Goal: Task Accomplishment & Management: Manage account settings

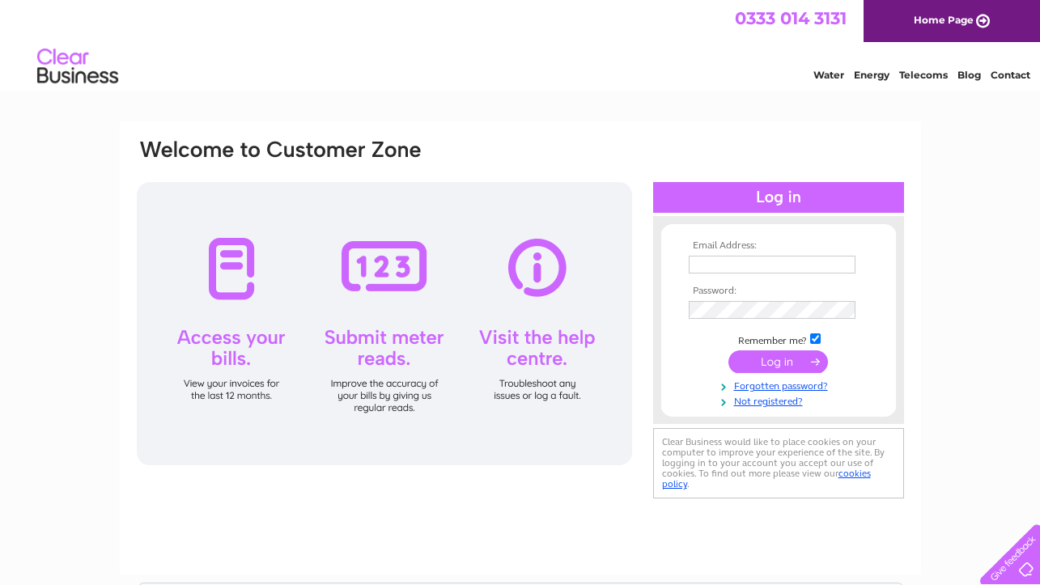
click at [763, 257] on input "text" at bounding box center [772, 265] width 167 height 18
click at [838, 263] on input "[PERSON_NAME][EMAIL_ADDRESS][PERSON_NAME][DOMAIN_NAME]" at bounding box center [773, 265] width 168 height 19
type input "k"
type input "fiona@enniswebb.co.uk"
click at [728, 352] on input "submit" at bounding box center [778, 363] width 100 height 23
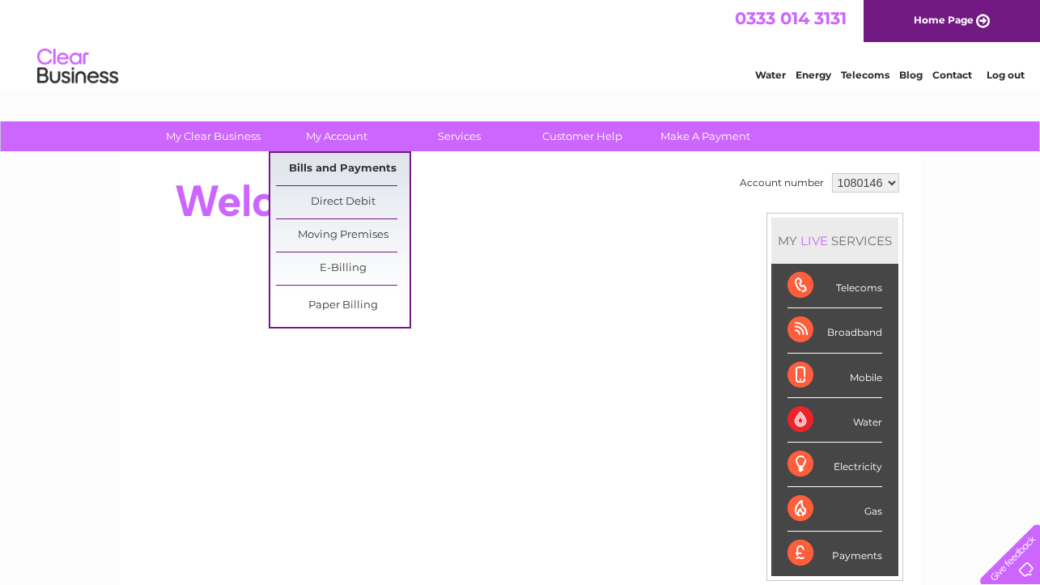
click at [338, 176] on link "Bills and Payments" at bounding box center [343, 169] width 134 height 32
click at [342, 168] on link "Bills and Payments" at bounding box center [343, 169] width 134 height 32
click at [344, 166] on link "Bills and Payments" at bounding box center [343, 169] width 134 height 32
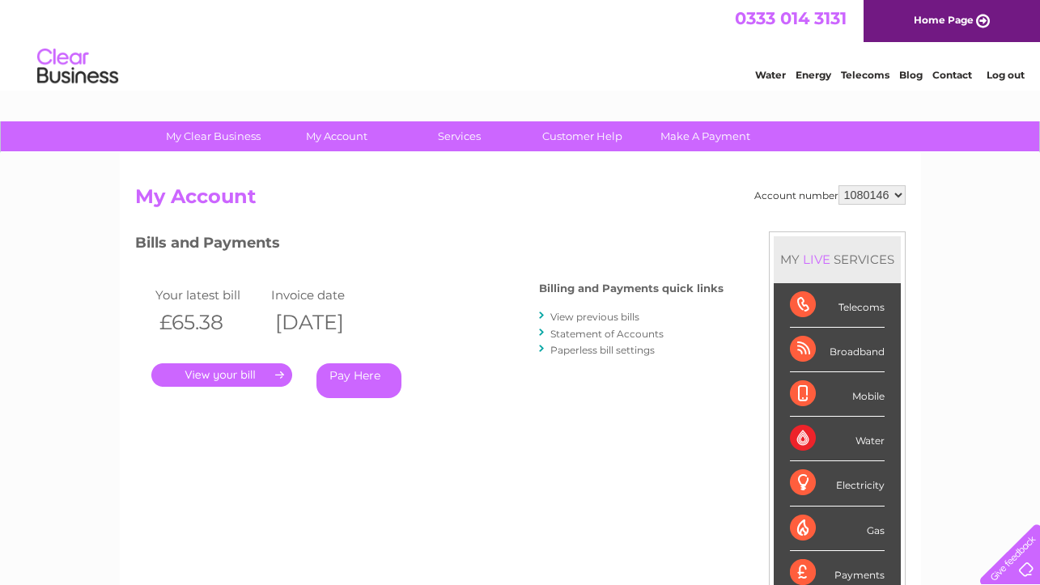
click at [231, 374] on link "." at bounding box center [221, 374] width 141 height 23
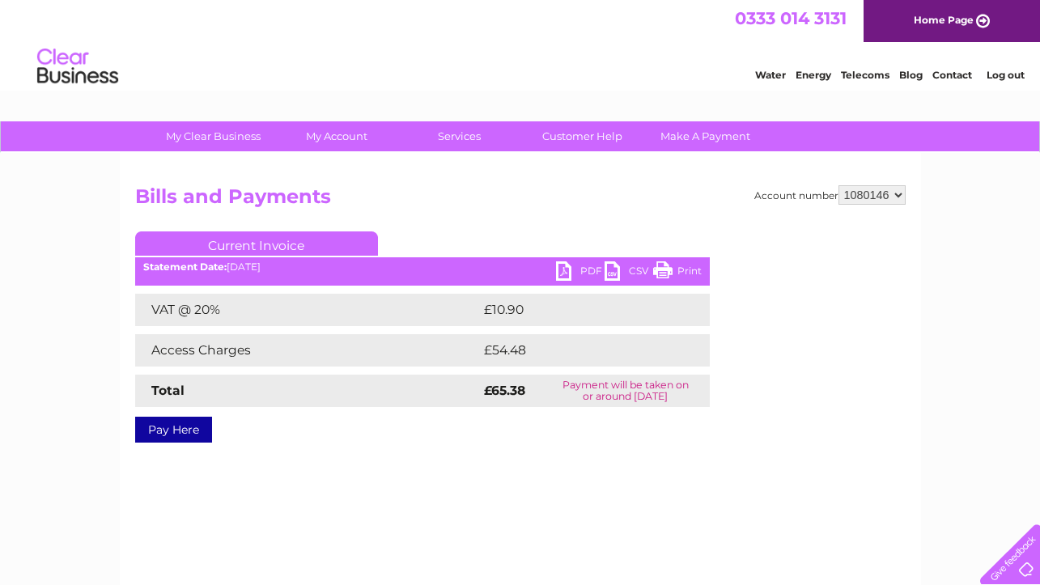
click at [660, 269] on link "Print" at bounding box center [677, 272] width 49 height 23
click at [844, 194] on select "1080146" at bounding box center [871, 194] width 67 height 19
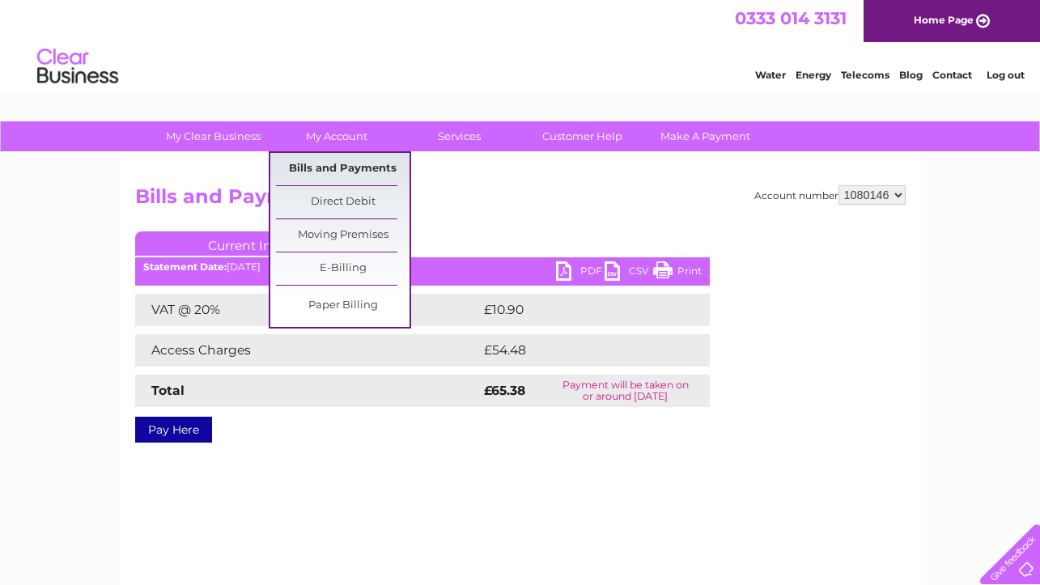
click at [321, 172] on link "Bills and Payments" at bounding box center [343, 169] width 134 height 32
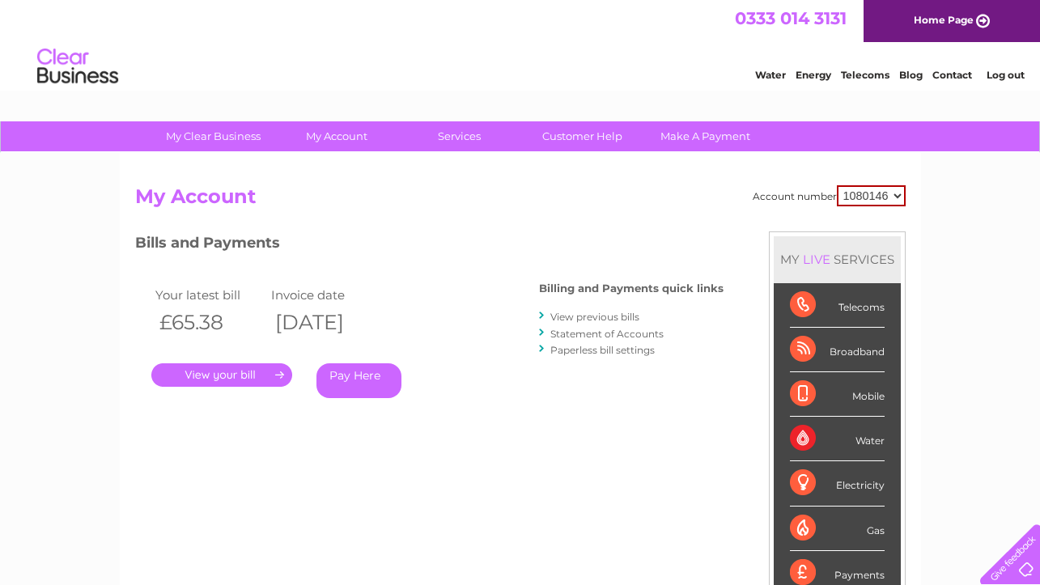
click at [586, 316] on link "View previous bills" at bounding box center [594, 317] width 89 height 12
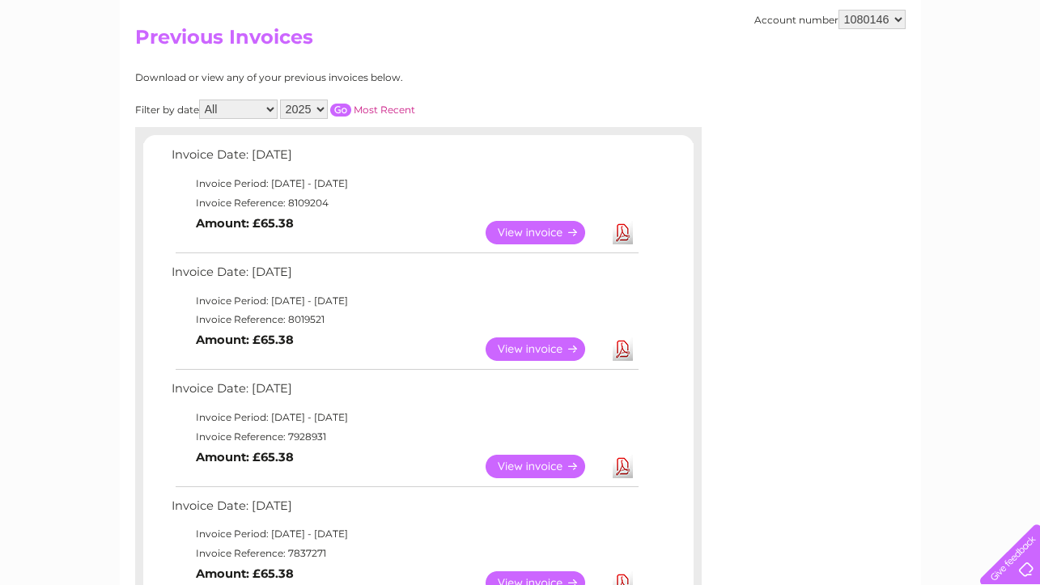
scroll to position [162, 0]
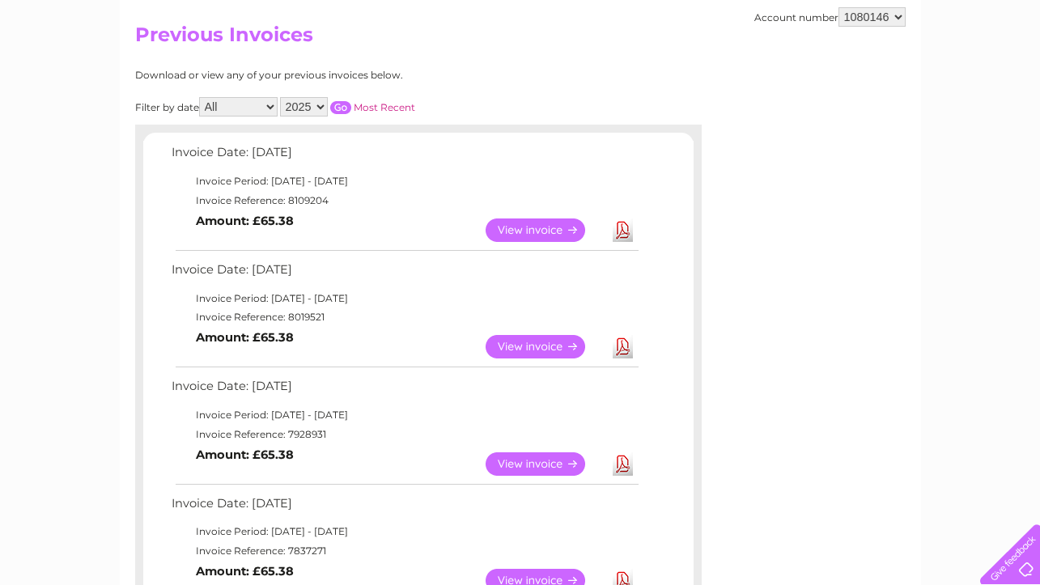
click at [529, 346] on link "View" at bounding box center [545, 346] width 119 height 23
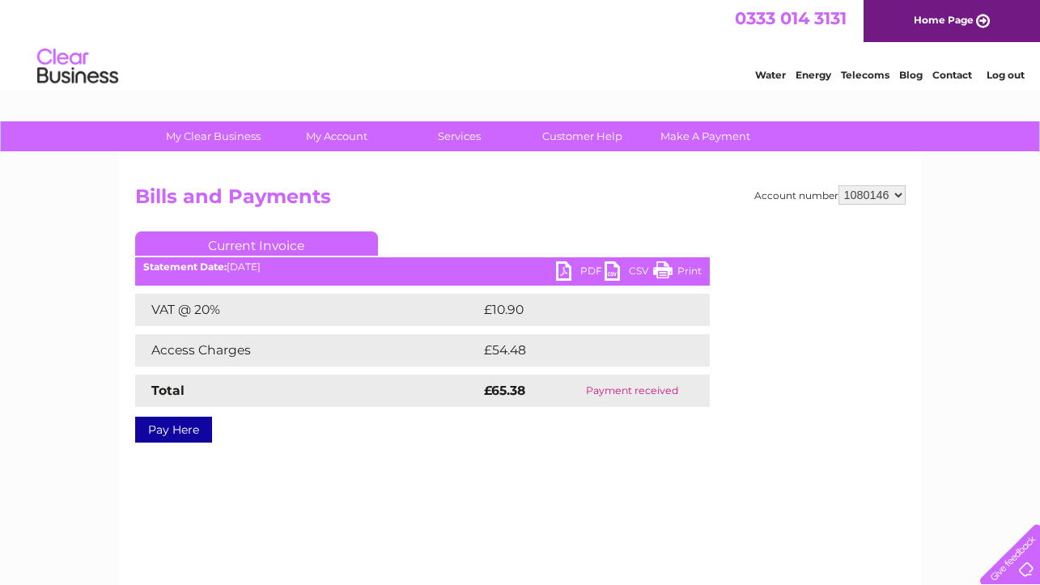
click at [664, 269] on link "Print" at bounding box center [677, 272] width 49 height 23
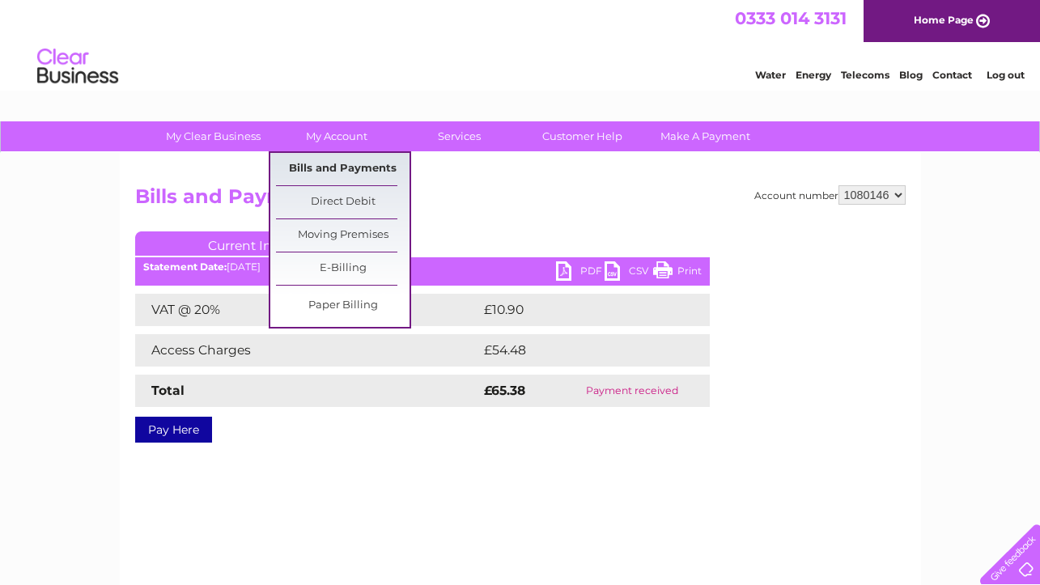
click at [363, 163] on link "Bills and Payments" at bounding box center [343, 169] width 134 height 32
click at [361, 170] on link "Bills and Payments" at bounding box center [343, 169] width 134 height 32
click at [346, 167] on link "Bills and Payments" at bounding box center [343, 169] width 134 height 32
click at [346, 166] on link "Bills and Payments" at bounding box center [343, 169] width 134 height 32
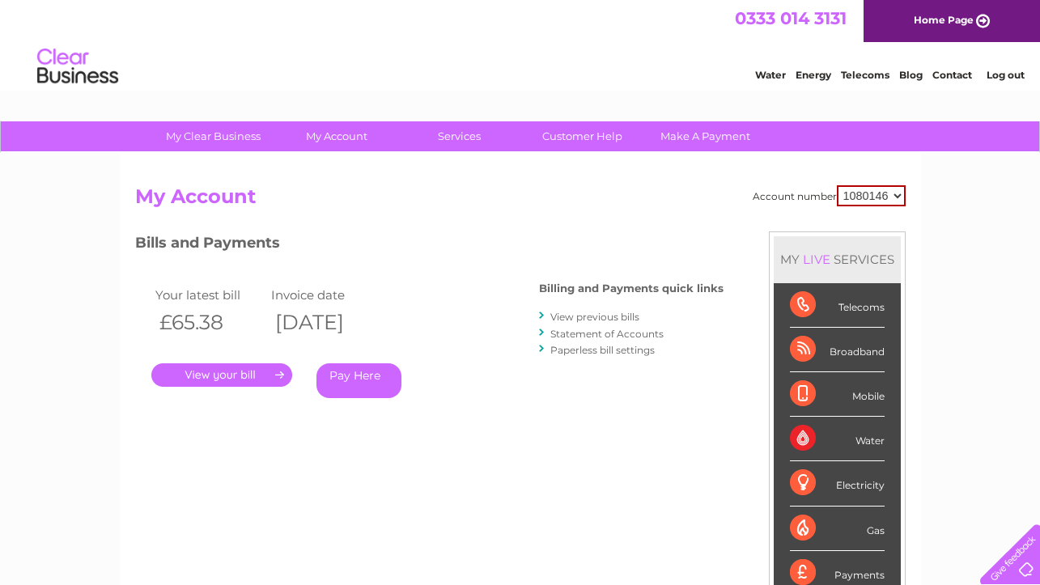
click at [591, 318] on link "View previous bills" at bounding box center [594, 317] width 89 height 12
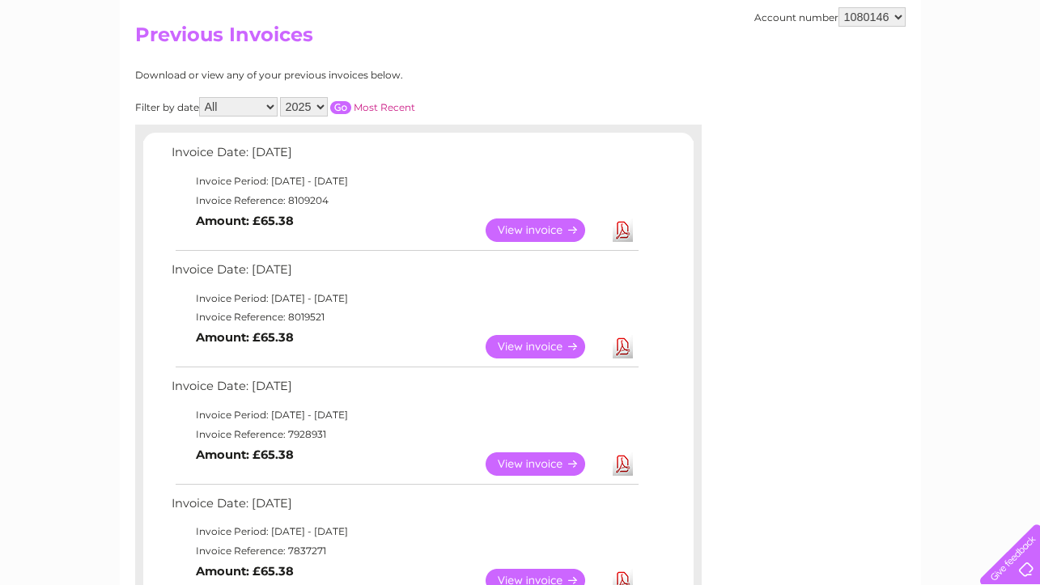
click at [518, 465] on link "View" at bounding box center [545, 463] width 119 height 23
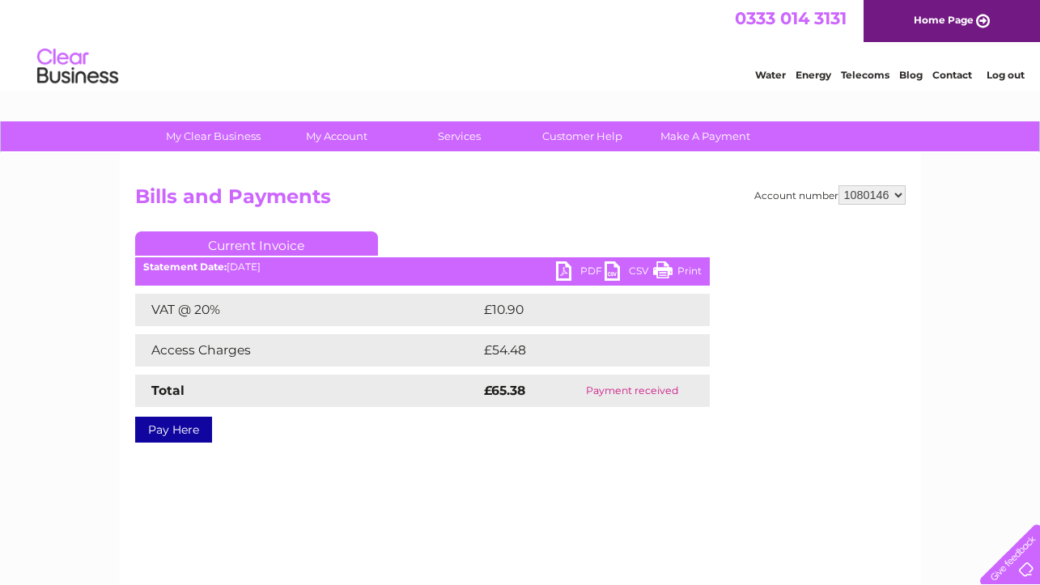
drag, startPoint x: 665, startPoint y: 269, endPoint x: 123, endPoint y: 491, distance: 585.8
click at [665, 270] on link "Print" at bounding box center [677, 272] width 49 height 23
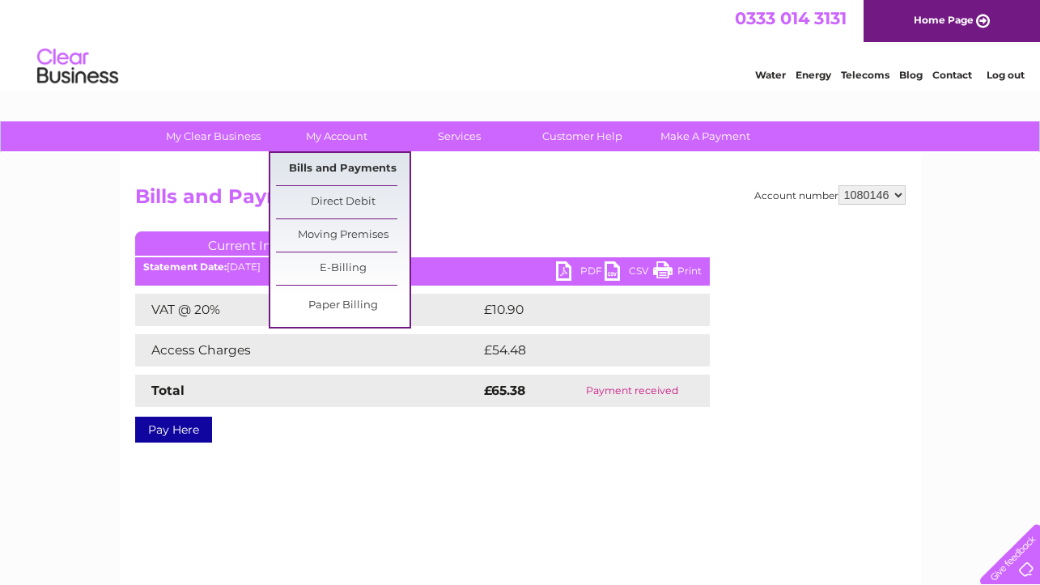
click at [331, 171] on link "Bills and Payments" at bounding box center [343, 169] width 134 height 32
click at [331, 168] on link "Bills and Payments" at bounding box center [343, 169] width 134 height 32
click at [370, 162] on link "Bills and Payments" at bounding box center [343, 169] width 134 height 32
click at [365, 168] on link "Bills and Payments" at bounding box center [343, 169] width 134 height 32
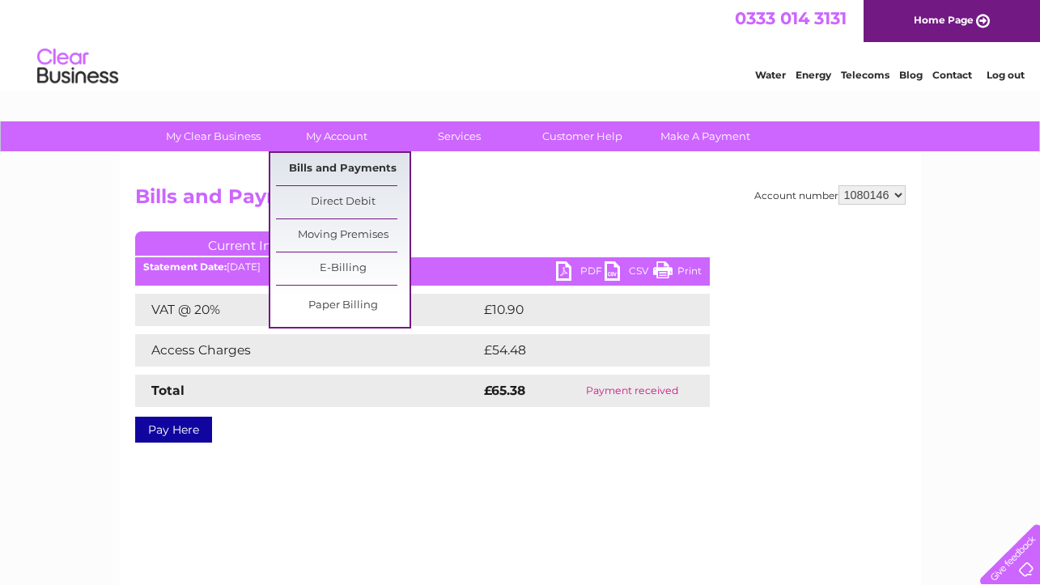
click at [335, 170] on link "Bills and Payments" at bounding box center [343, 169] width 134 height 32
click at [329, 138] on link "My Account" at bounding box center [336, 136] width 134 height 30
click at [301, 134] on link "My Account" at bounding box center [336, 136] width 134 height 30
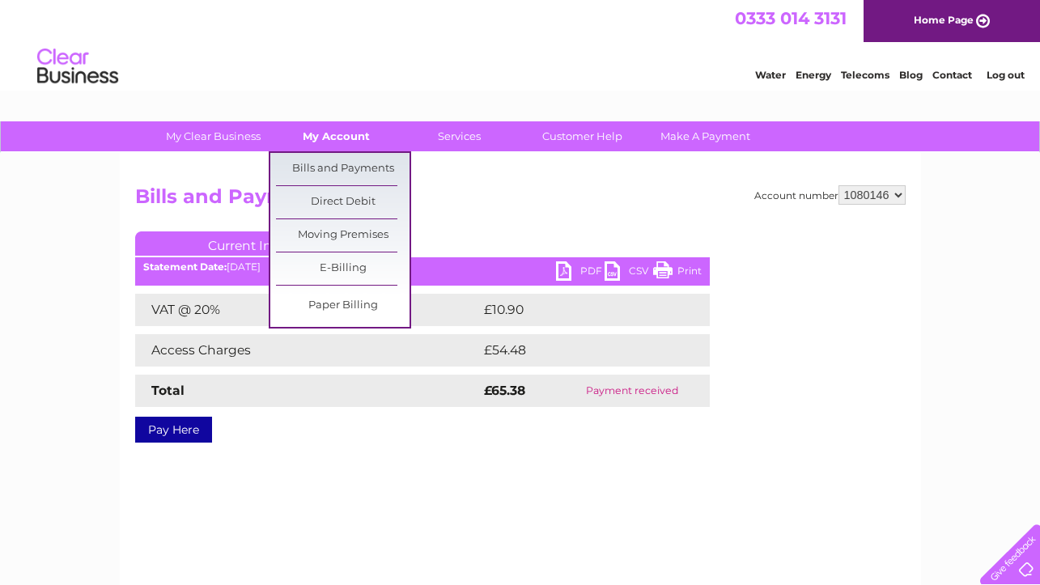
click at [301, 134] on link "My Account" at bounding box center [336, 136] width 134 height 30
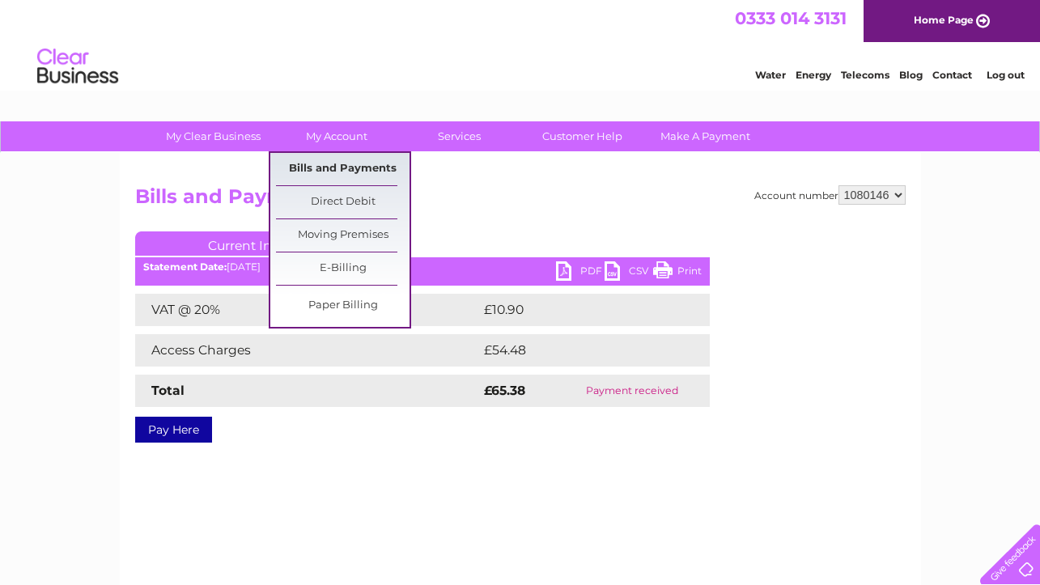
click at [313, 171] on link "Bills and Payments" at bounding box center [343, 169] width 134 height 32
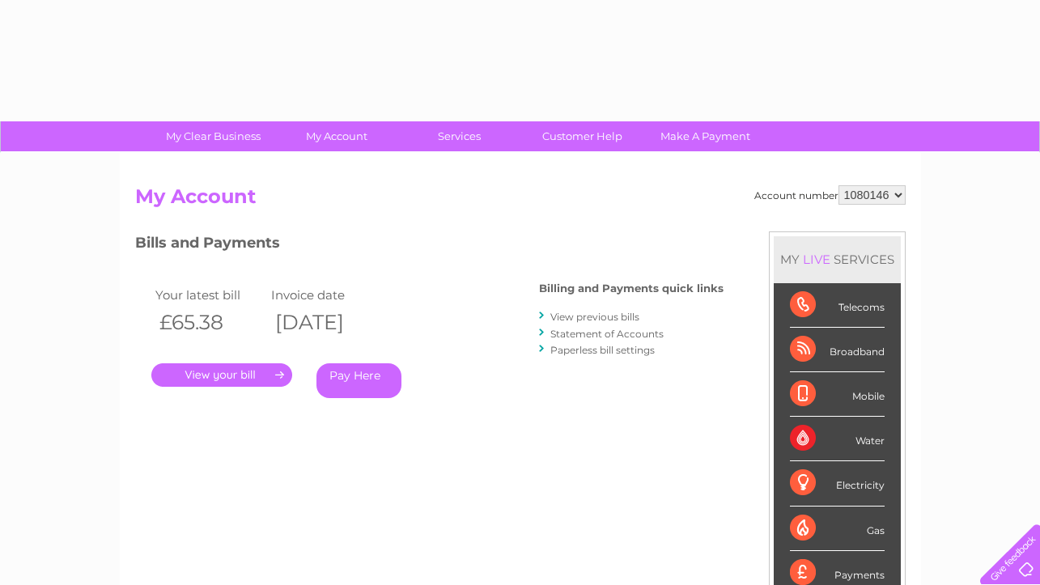
click at [588, 316] on link "View previous bills" at bounding box center [594, 317] width 89 height 12
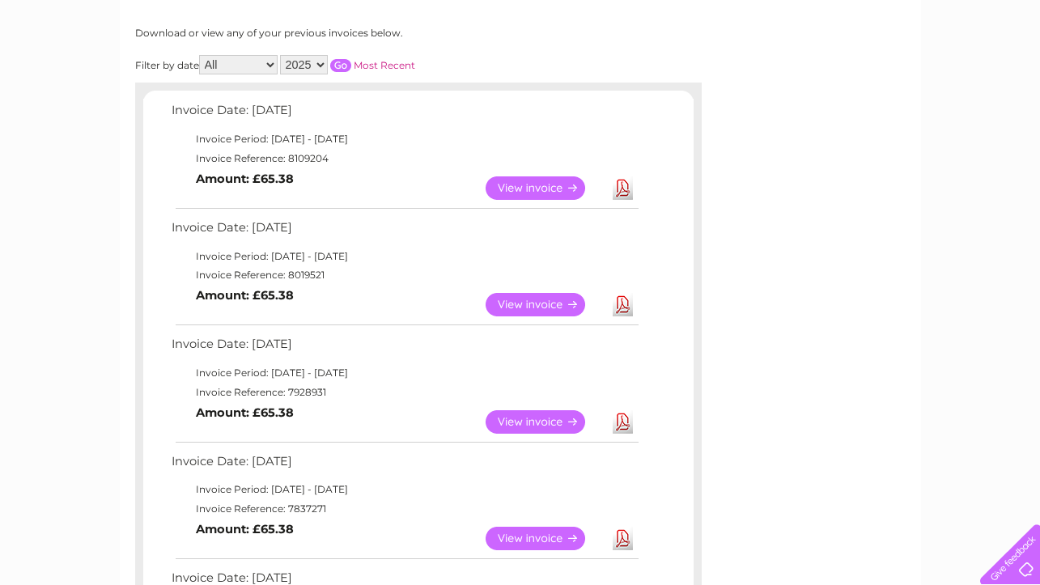
scroll to position [243, 0]
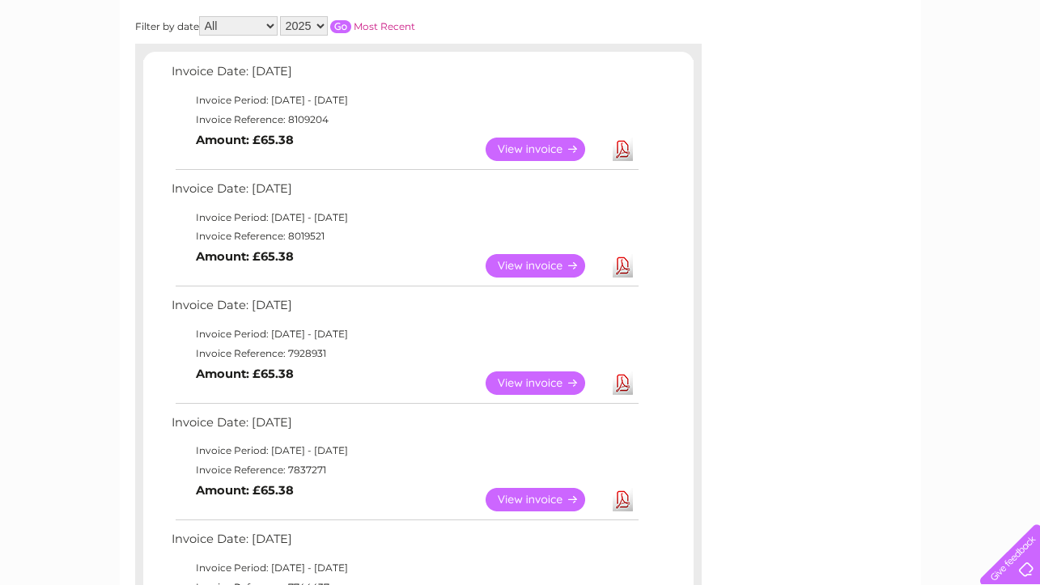
click at [495, 497] on link "View" at bounding box center [545, 499] width 119 height 23
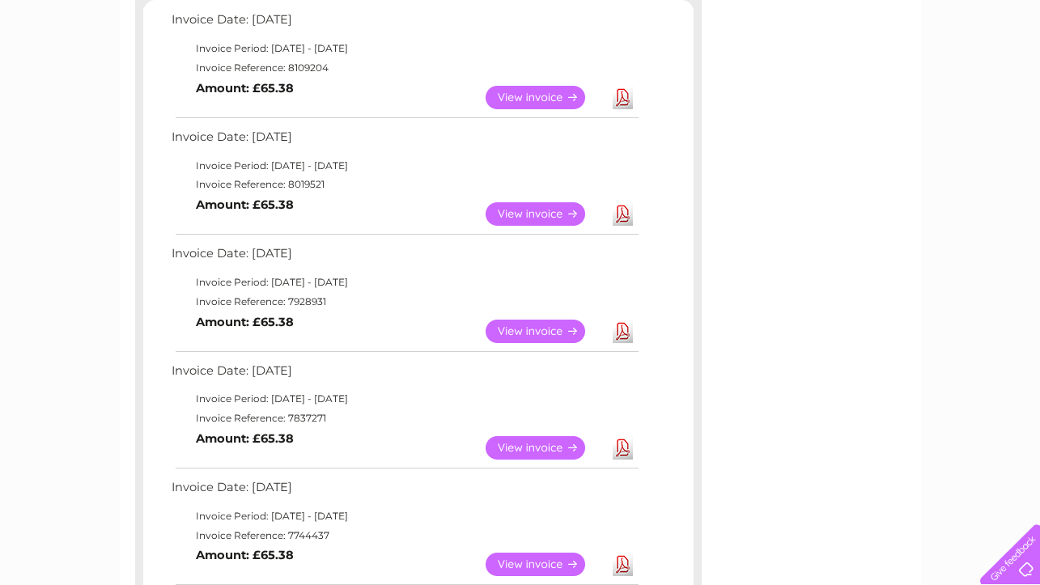
scroll to position [324, 0]
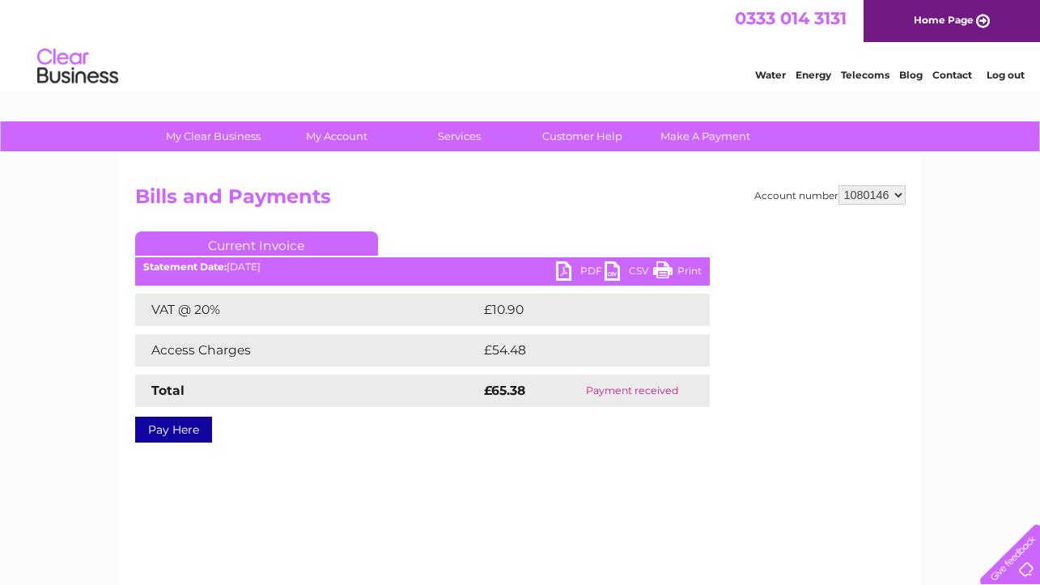
click at [664, 264] on link "Print" at bounding box center [677, 272] width 49 height 23
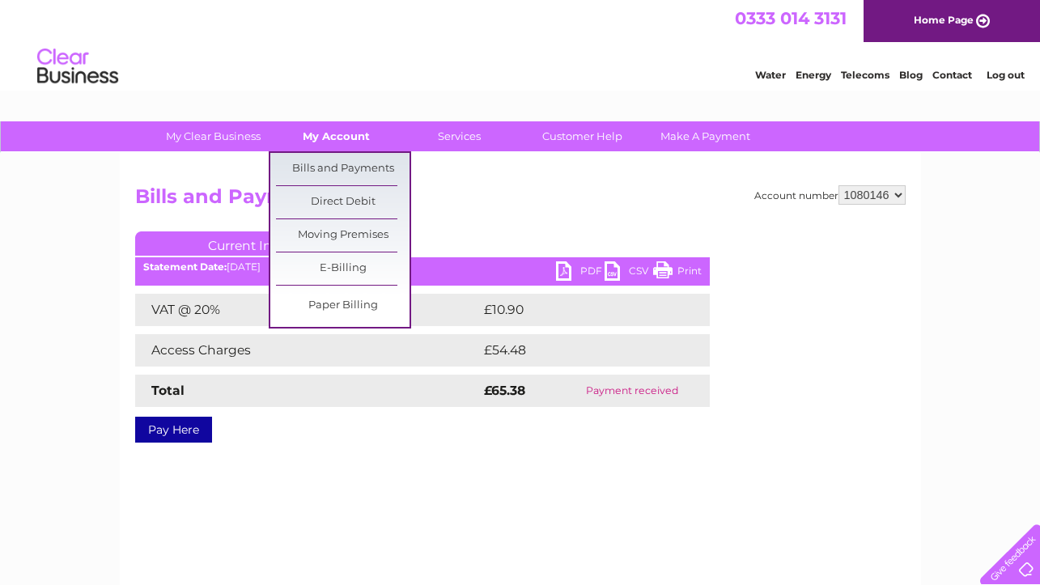
click at [334, 134] on link "My Account" at bounding box center [336, 136] width 134 height 30
click at [330, 168] on link "Bills and Payments" at bounding box center [343, 169] width 134 height 32
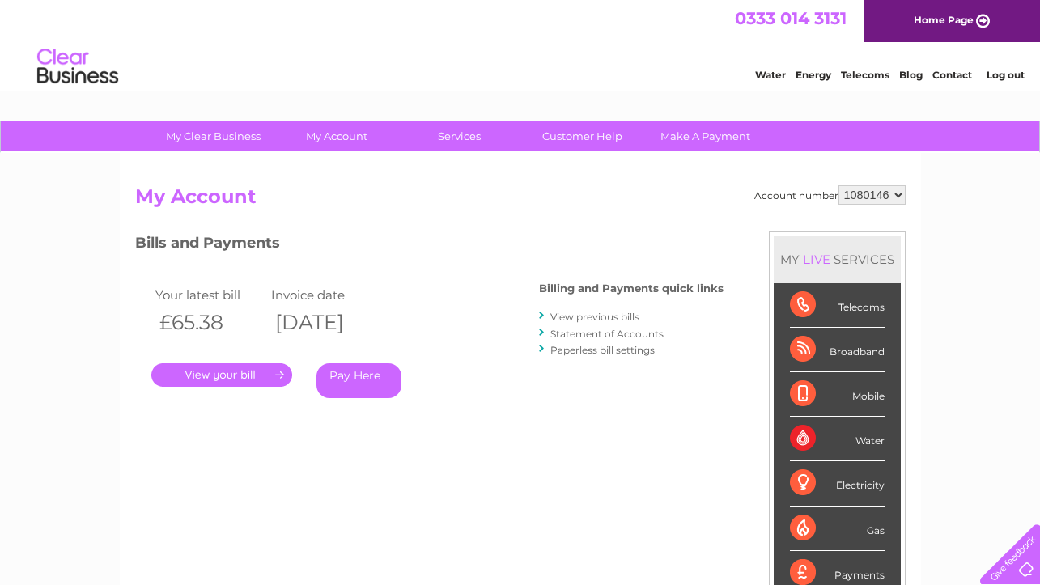
click at [612, 321] on link "View previous bills" at bounding box center [594, 317] width 89 height 12
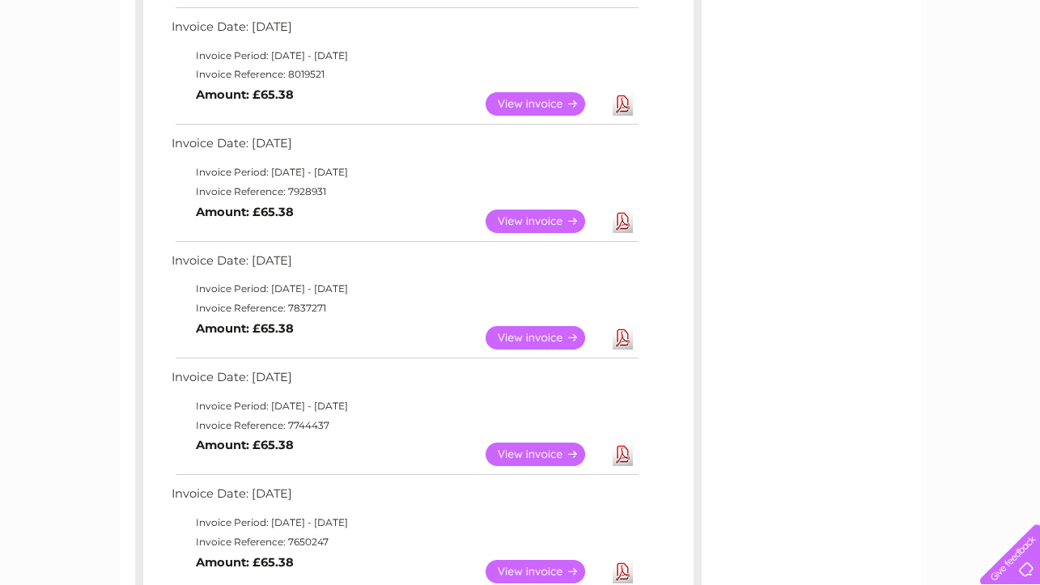
scroll to position [486, 0]
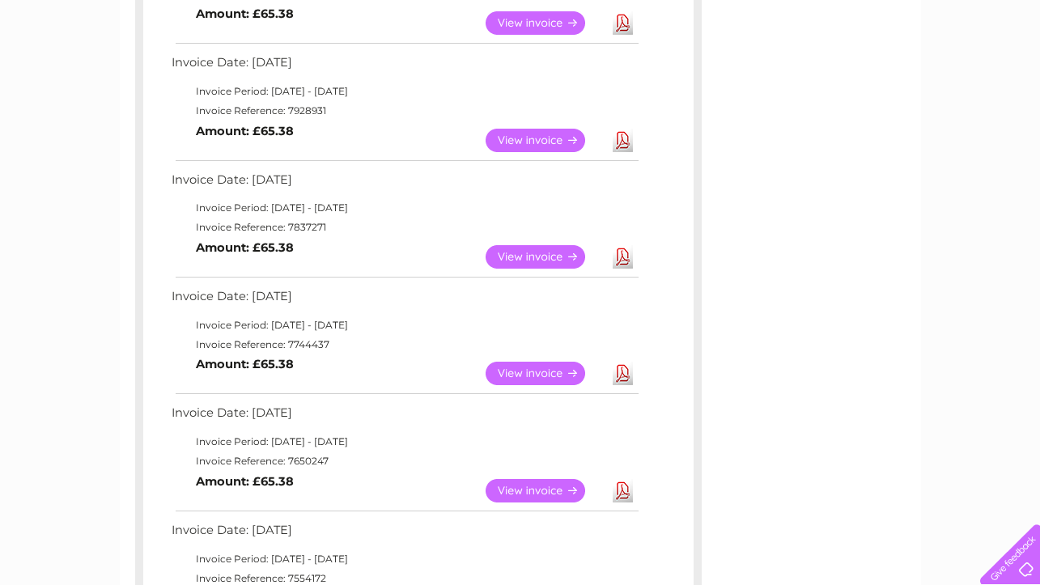
click at [532, 373] on link "View" at bounding box center [545, 373] width 119 height 23
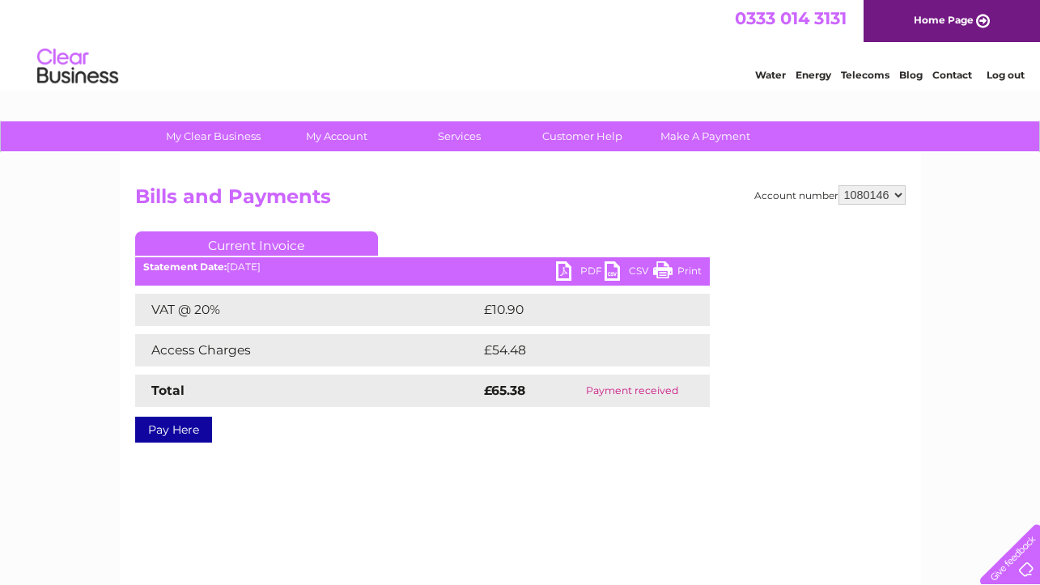
click at [664, 269] on link "Print" at bounding box center [677, 272] width 49 height 23
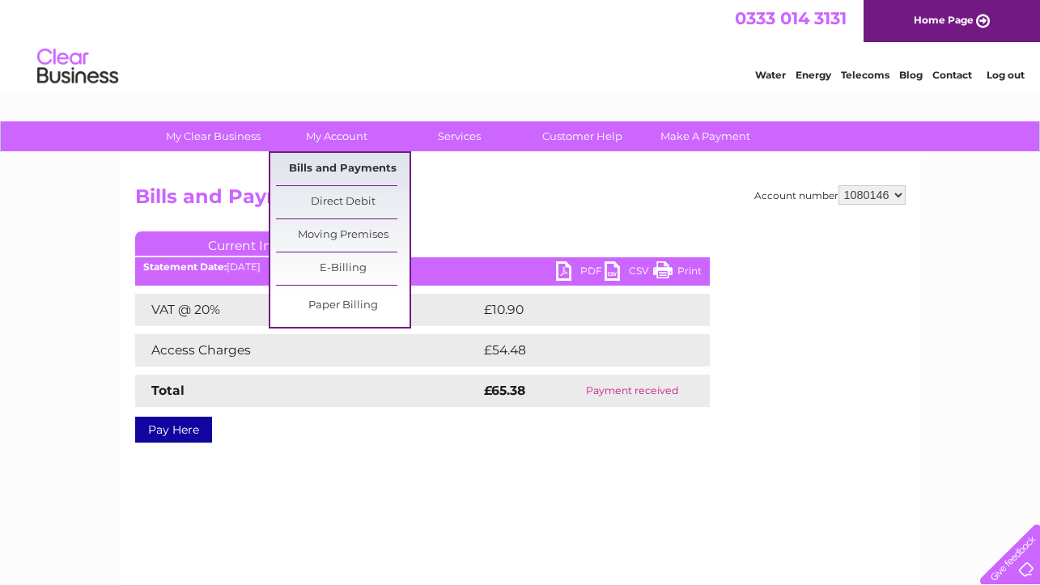
click at [341, 166] on link "Bills and Payments" at bounding box center [343, 169] width 134 height 32
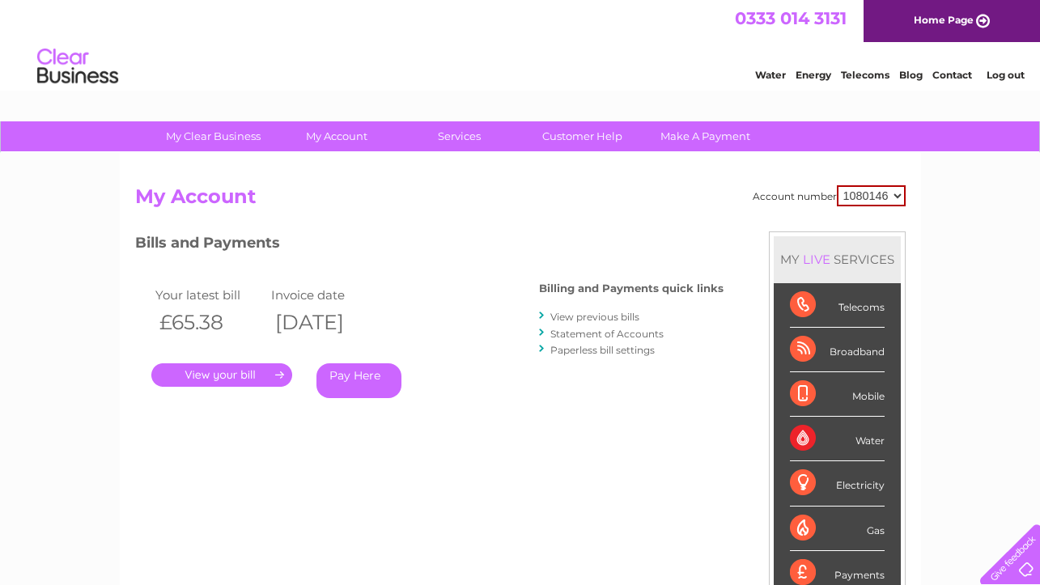
click at [557, 317] on link "View previous bills" at bounding box center [594, 317] width 89 height 12
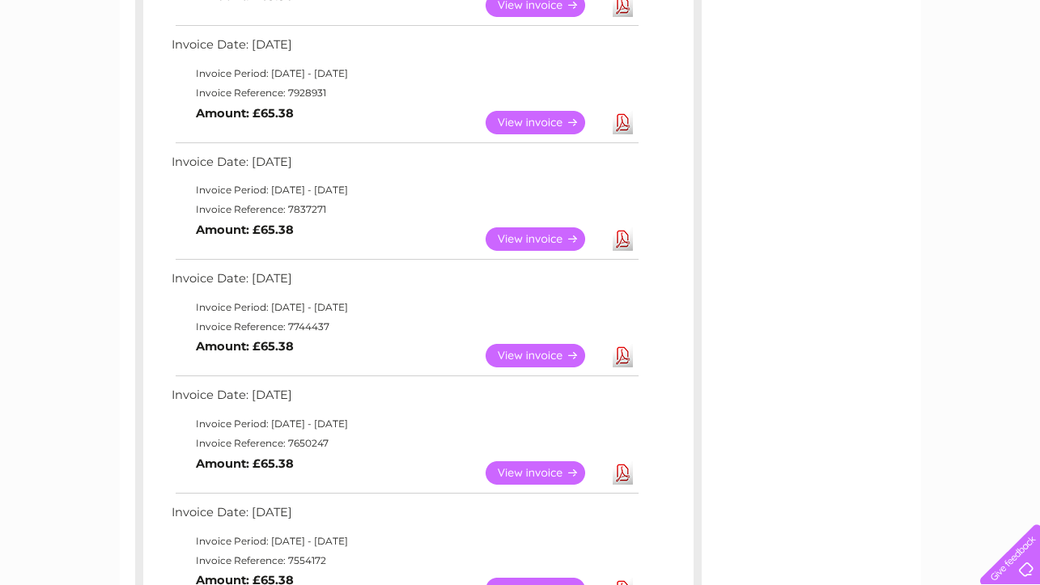
scroll to position [567, 0]
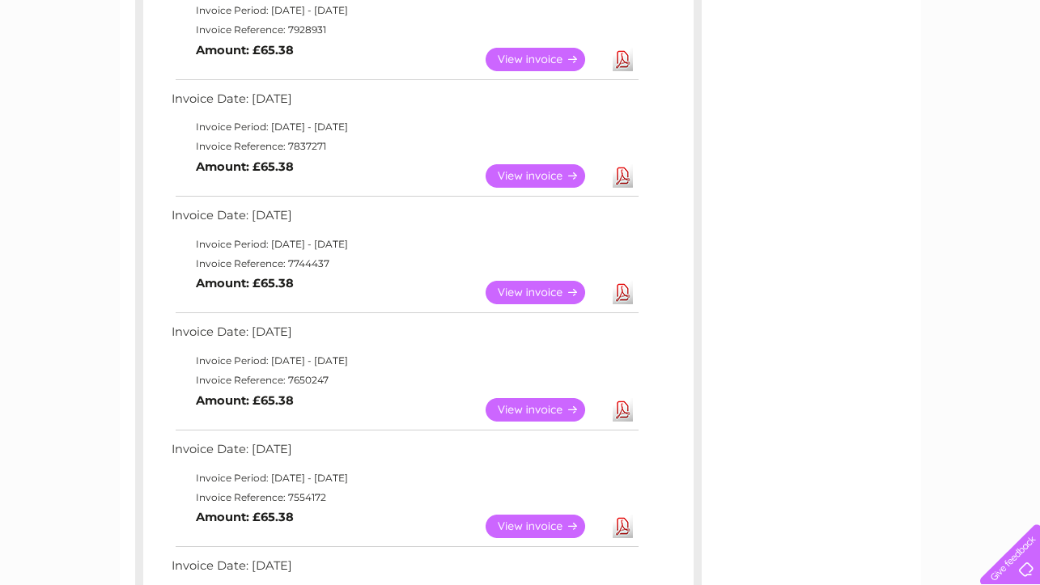
click at [533, 406] on link "View" at bounding box center [545, 409] width 119 height 23
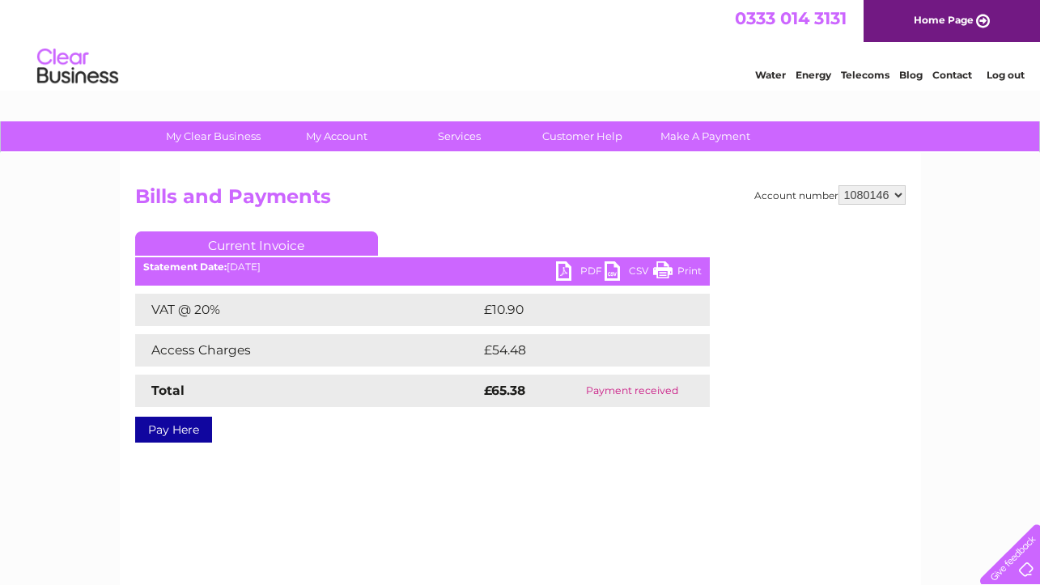
click at [664, 267] on link "Print" at bounding box center [677, 272] width 49 height 23
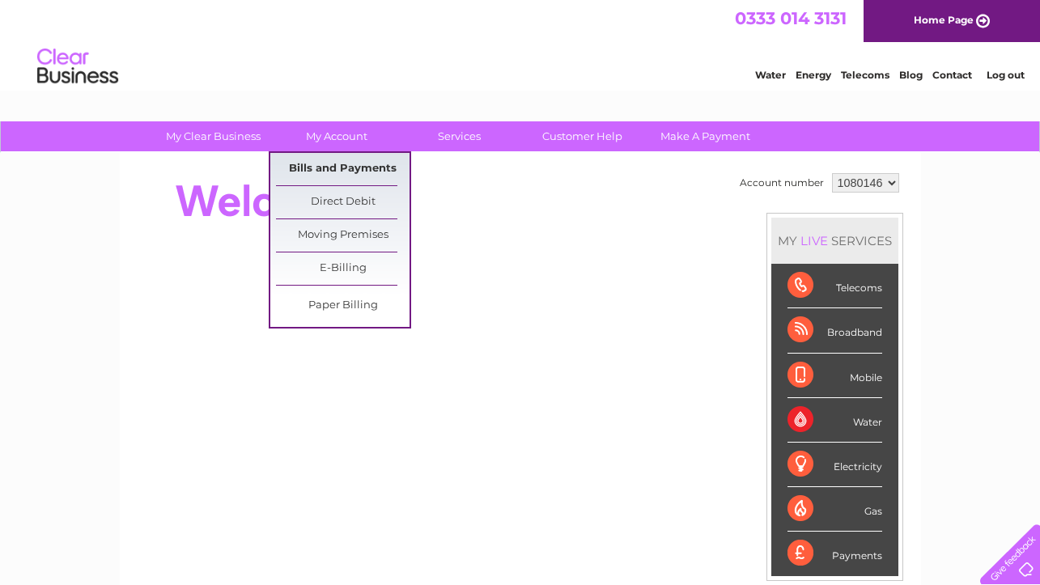
click at [346, 166] on link "Bills and Payments" at bounding box center [343, 169] width 134 height 32
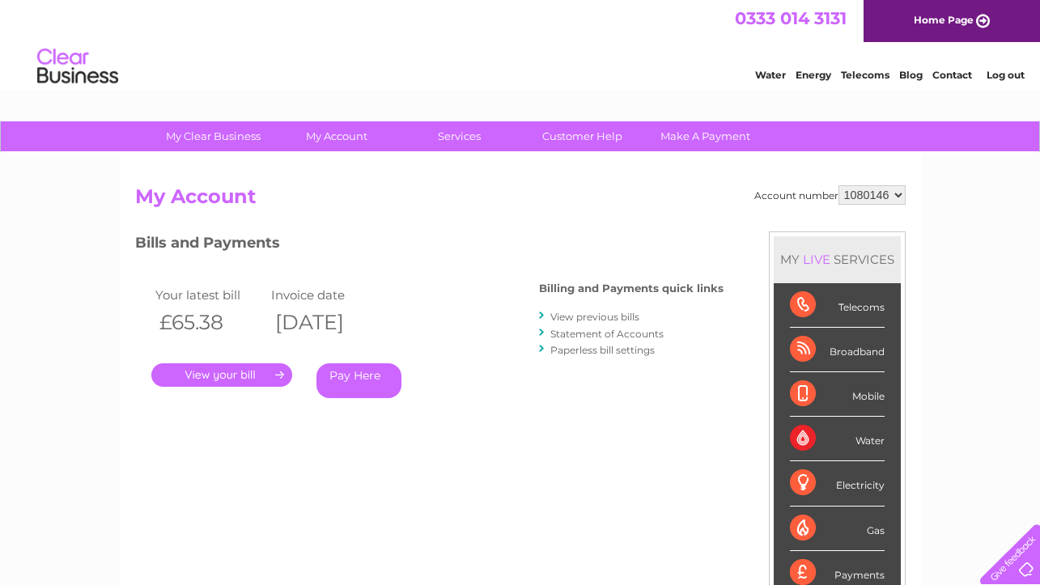
click at [571, 317] on link "View previous bills" at bounding box center [594, 317] width 89 height 12
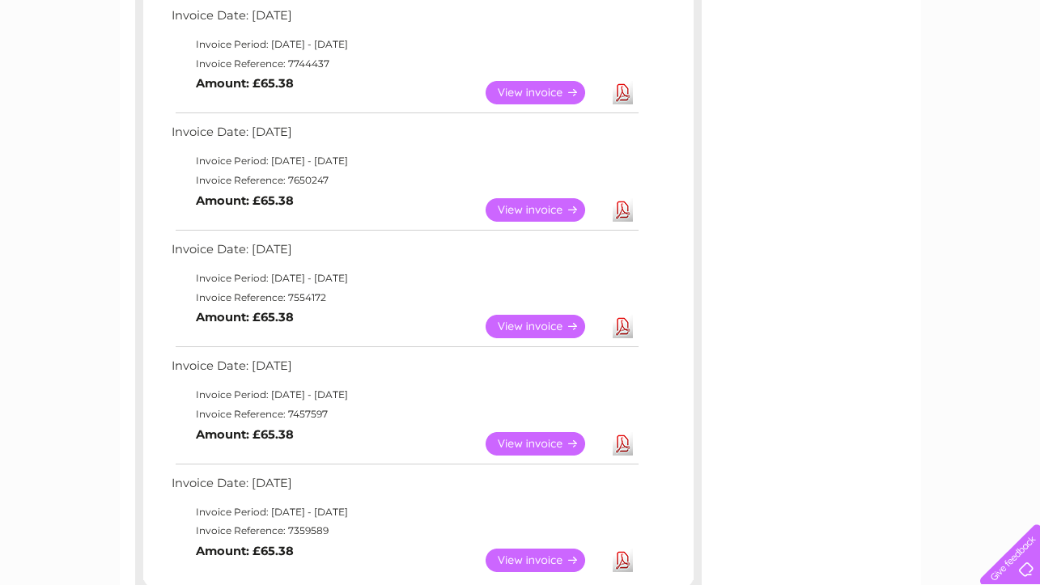
scroll to position [728, 0]
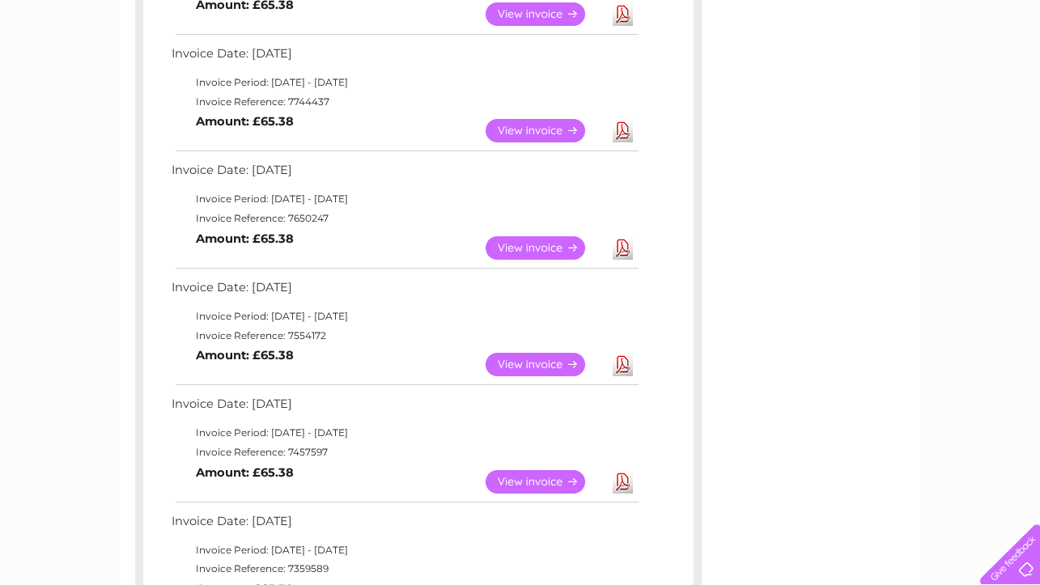
click at [524, 245] on link "View" at bounding box center [545, 247] width 119 height 23
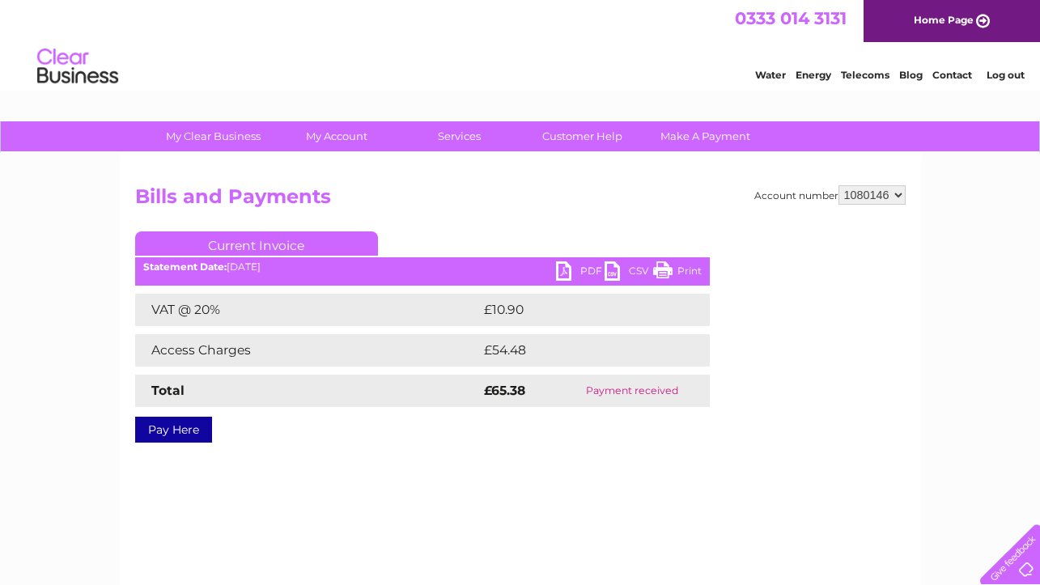
click at [659, 269] on link "Print" at bounding box center [677, 272] width 49 height 23
